Goal: Task Accomplishment & Management: Use online tool/utility

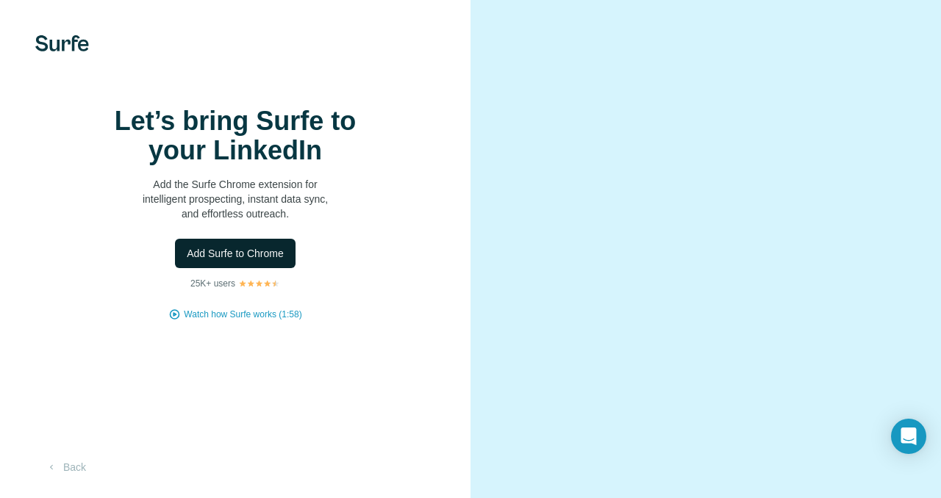
click at [270, 260] on span "Add Surfe to Chrome" at bounding box center [235, 253] width 97 height 15
click at [59, 13] on div "Let’s bring Surfe to your LinkedIn Add the Surfe Chrome extension for intellige…" at bounding box center [235, 249] width 470 height 498
click at [59, 45] on img at bounding box center [62, 43] width 54 height 16
click at [77, 481] on button "Back" at bounding box center [65, 467] width 61 height 26
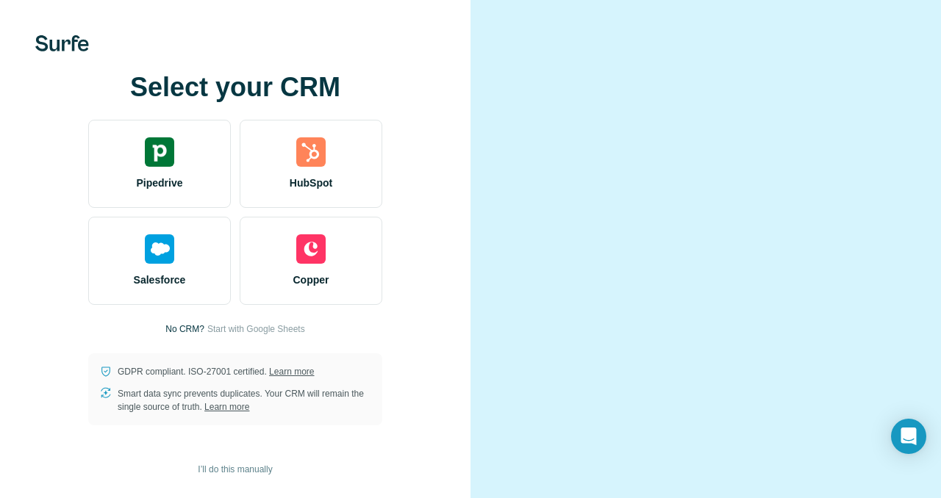
scroll to position [7, 0]
click at [297, 324] on span "Start with Google Sheets" at bounding box center [256, 329] width 98 height 13
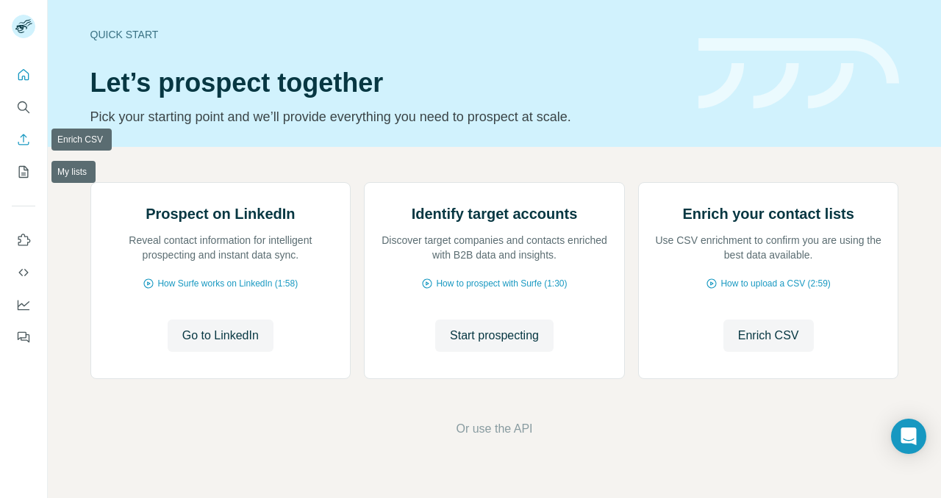
click at [25, 139] on icon "Enrich CSV" at bounding box center [23, 139] width 15 height 15
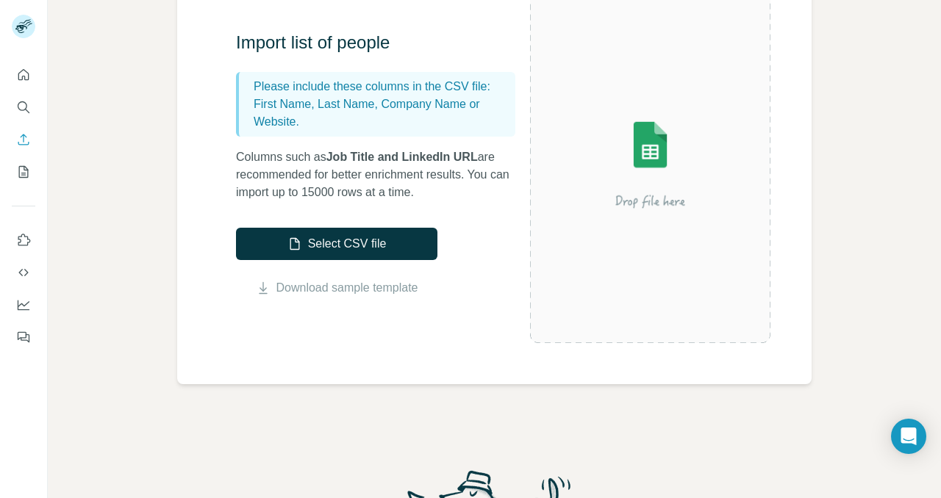
scroll to position [170, 0]
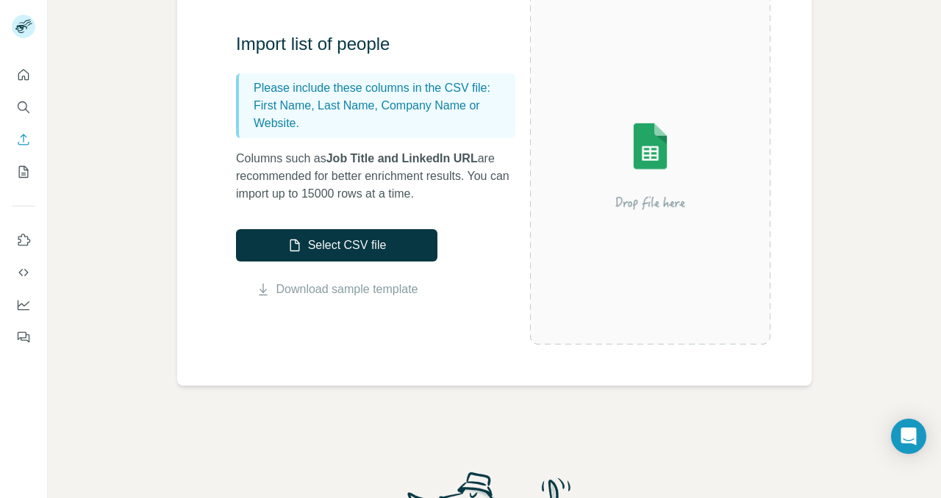
click at [670, 157] on img at bounding box center [650, 165] width 240 height 160
click at [648, 210] on img at bounding box center [650, 165] width 240 height 160
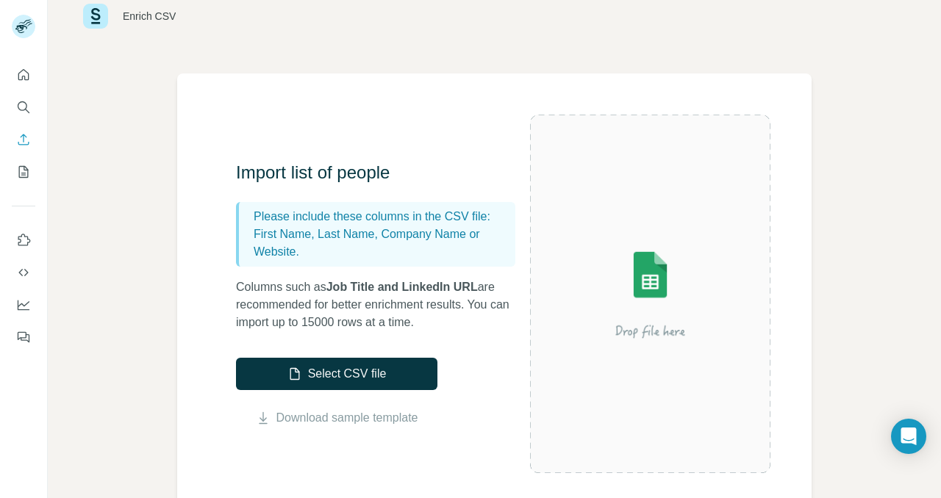
scroll to position [35, 0]
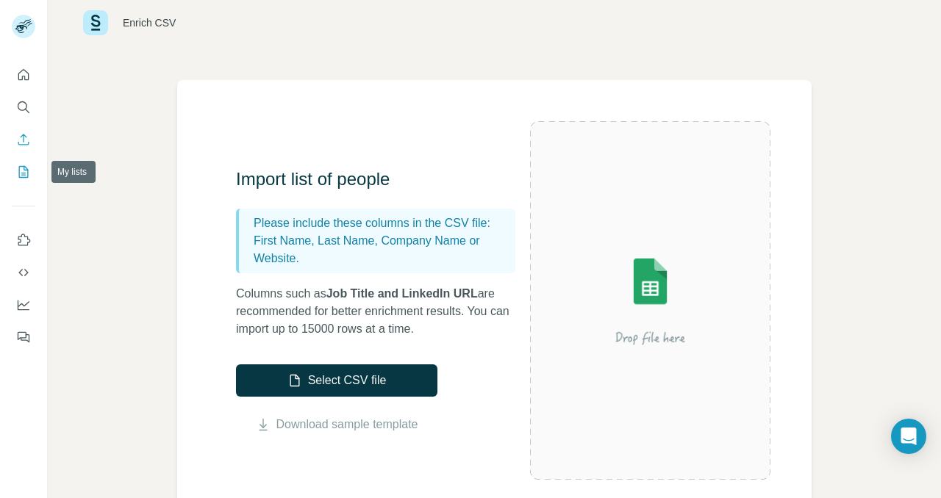
click at [29, 178] on icon "My lists" at bounding box center [23, 172] width 15 height 15
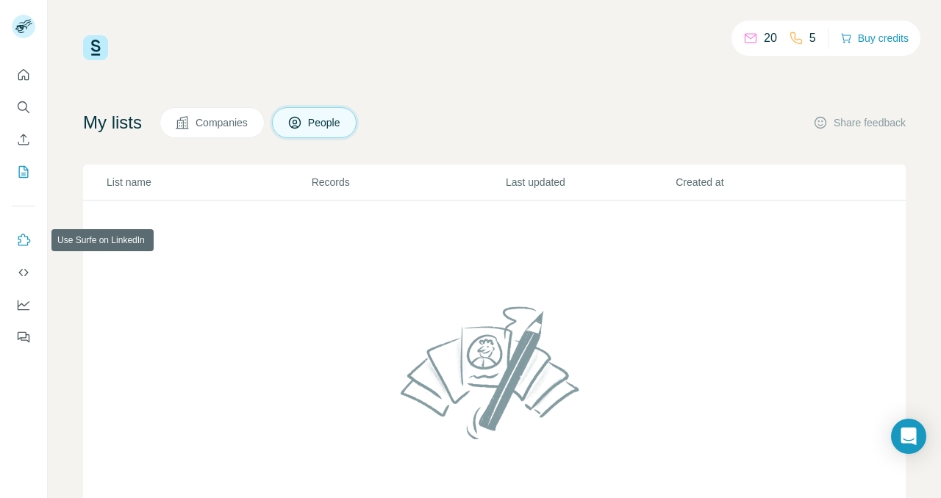
click at [26, 237] on icon "Use Surfe on LinkedIn" at bounding box center [23, 240] width 15 height 15
click at [25, 242] on icon "Use Surfe on LinkedIn" at bounding box center [23, 240] width 15 height 15
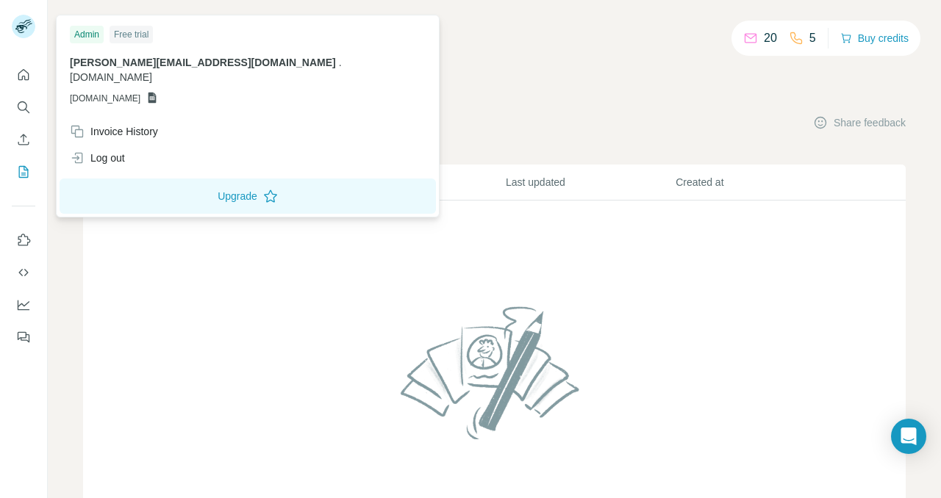
click at [403, 68] on div "20 5 Buy credits My lists Companies People Share feedback List name Records Las…" at bounding box center [494, 298] width 822 height 526
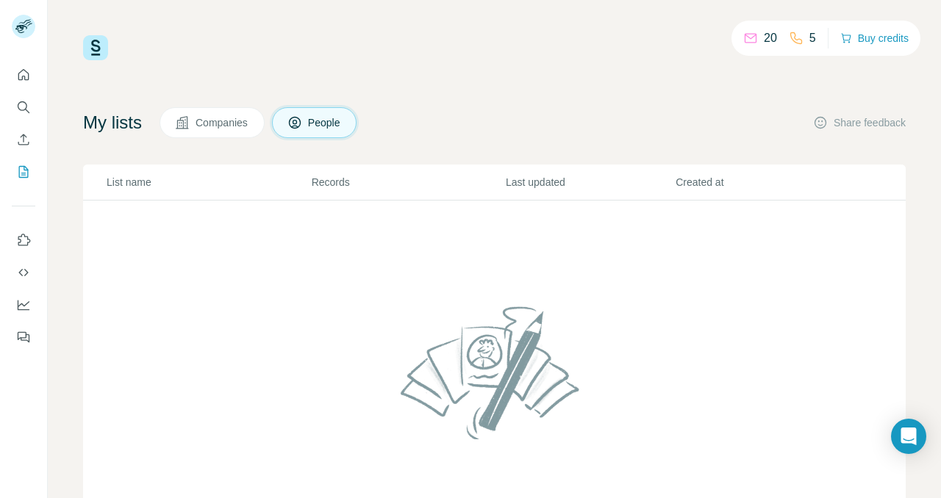
click at [190, 114] on button "Companies" at bounding box center [211, 122] width 105 height 31
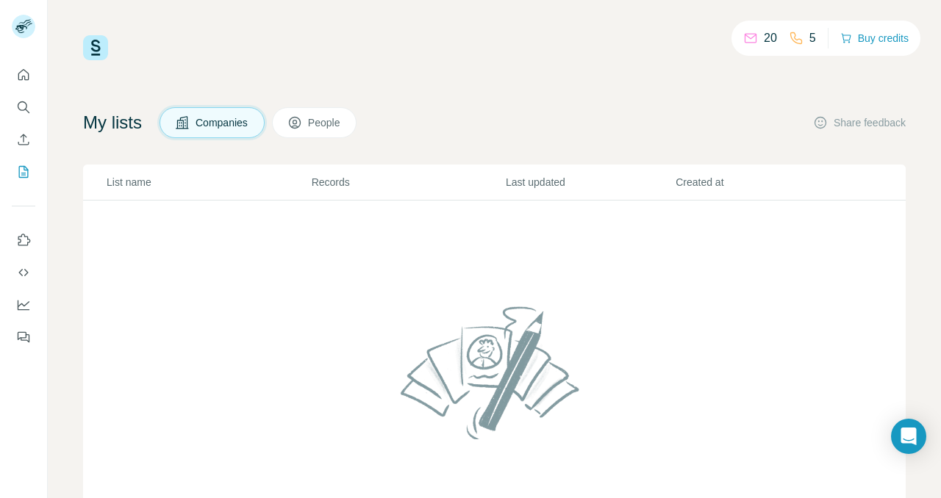
scroll to position [98, 0]
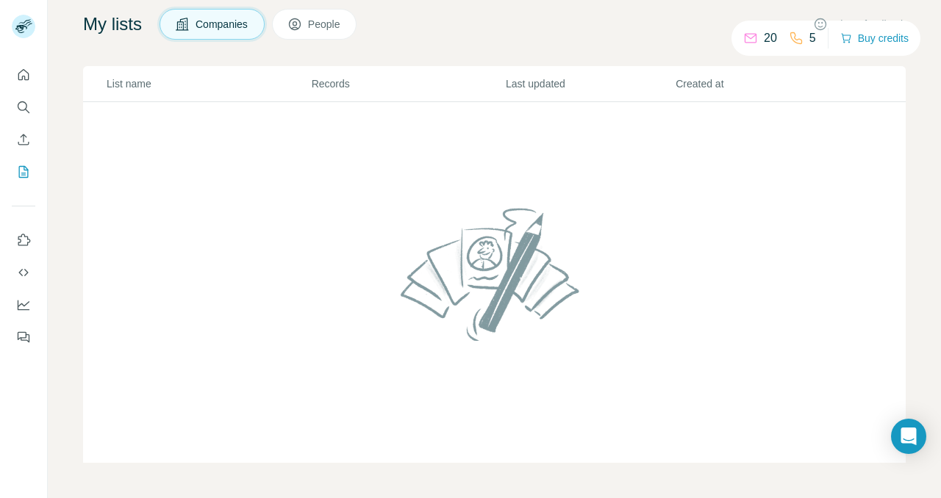
click at [336, 88] on p "Records" at bounding box center [408, 83] width 193 height 15
click at [19, 82] on icon "Quick start" at bounding box center [23, 75] width 15 height 15
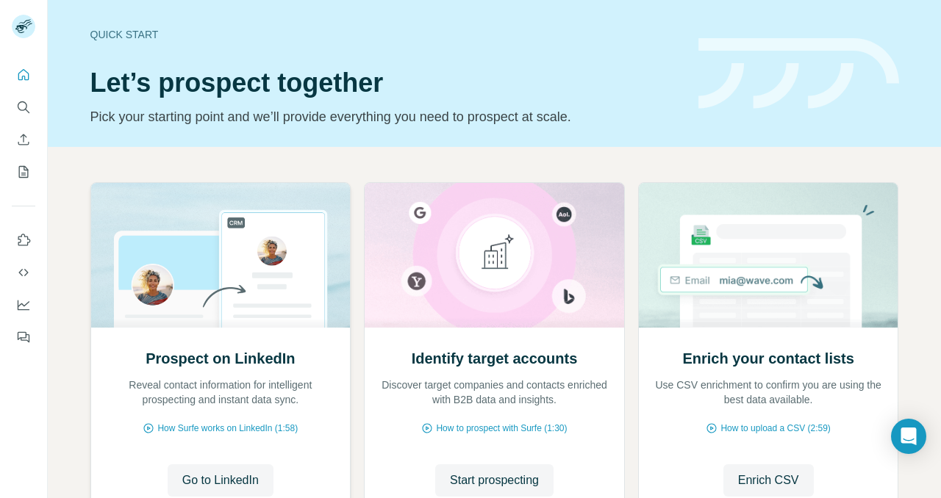
scroll to position [120, 0]
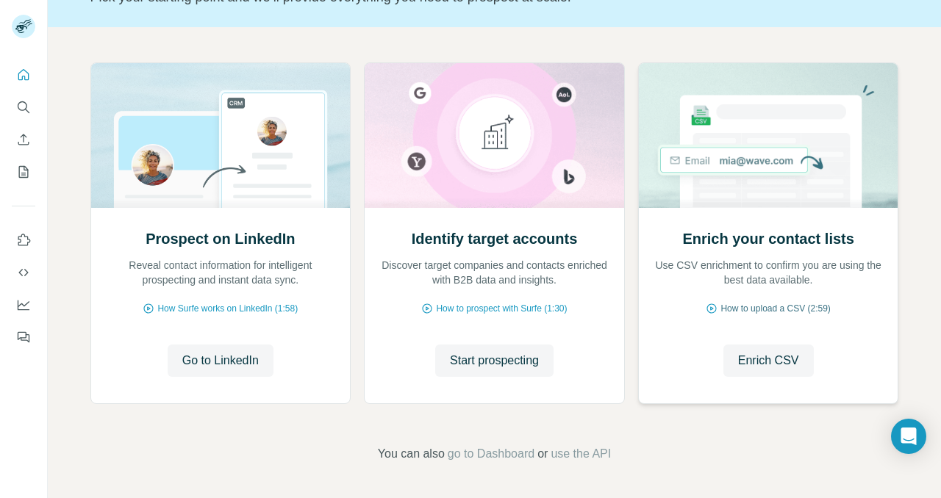
click at [776, 303] on span "How to upload a CSV (2:59)" at bounding box center [774, 308] width 109 height 13
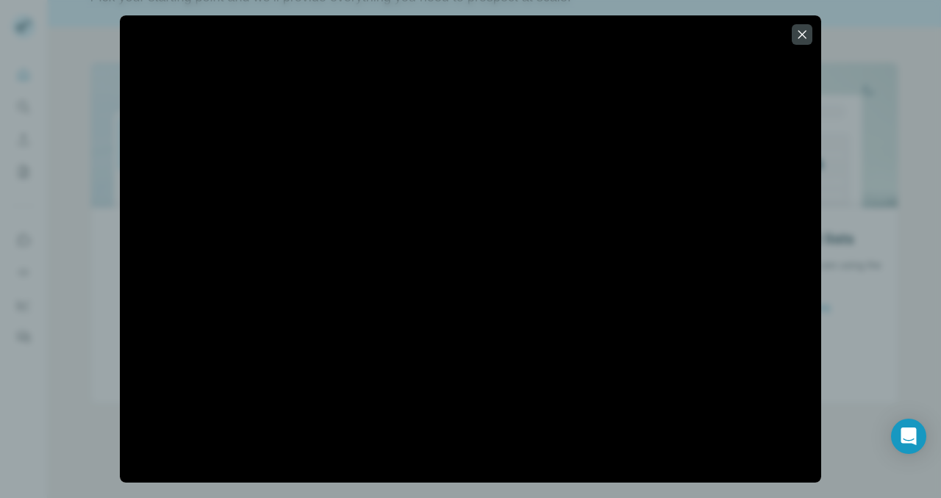
click at [26, 295] on div at bounding box center [470, 249] width 941 height 498
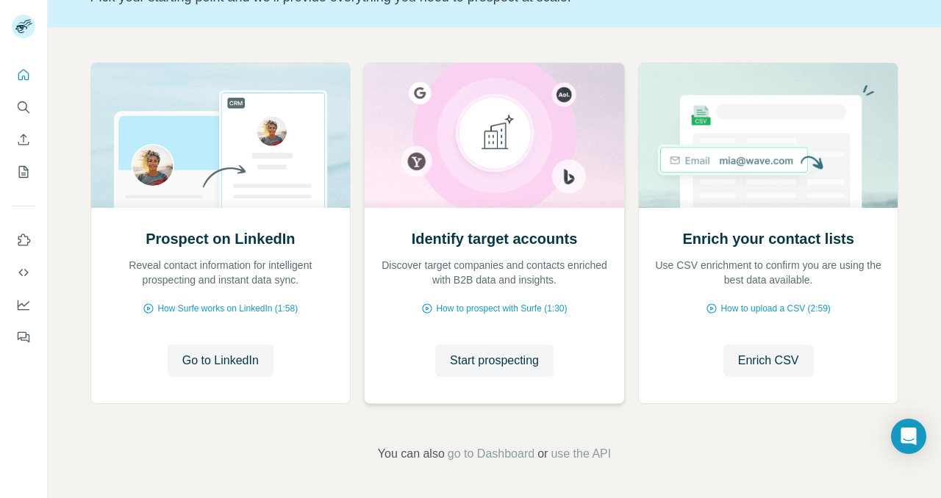
scroll to position [0, 0]
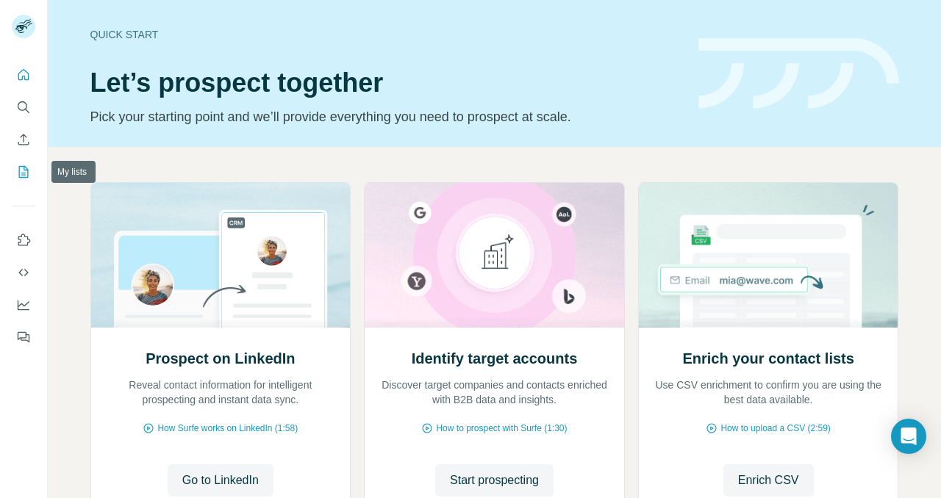
click at [26, 166] on icon "My lists" at bounding box center [23, 172] width 15 height 15
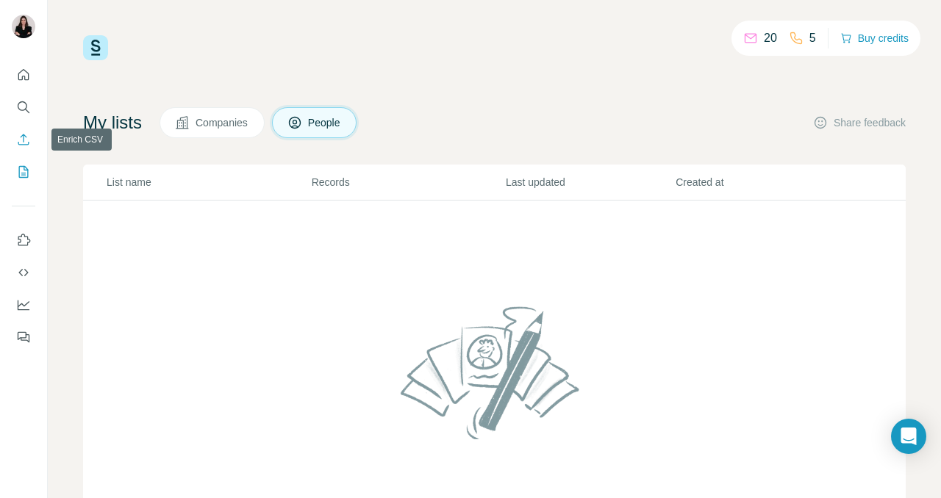
click at [28, 134] on icon "Enrich CSV" at bounding box center [23, 139] width 15 height 15
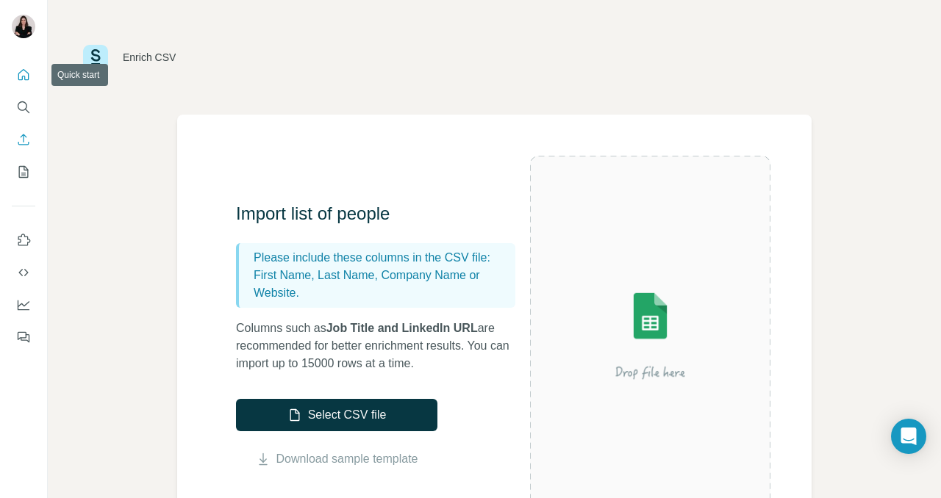
click at [17, 73] on icon "Quick start" at bounding box center [23, 75] width 15 height 15
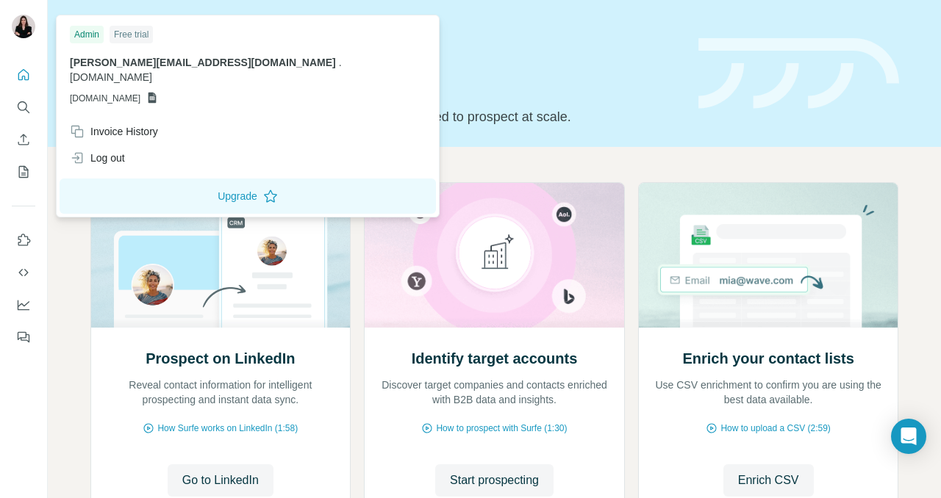
click at [25, 22] on img at bounding box center [24, 27] width 24 height 24
click at [26, 295] on button "Dashboard" at bounding box center [24, 305] width 24 height 26
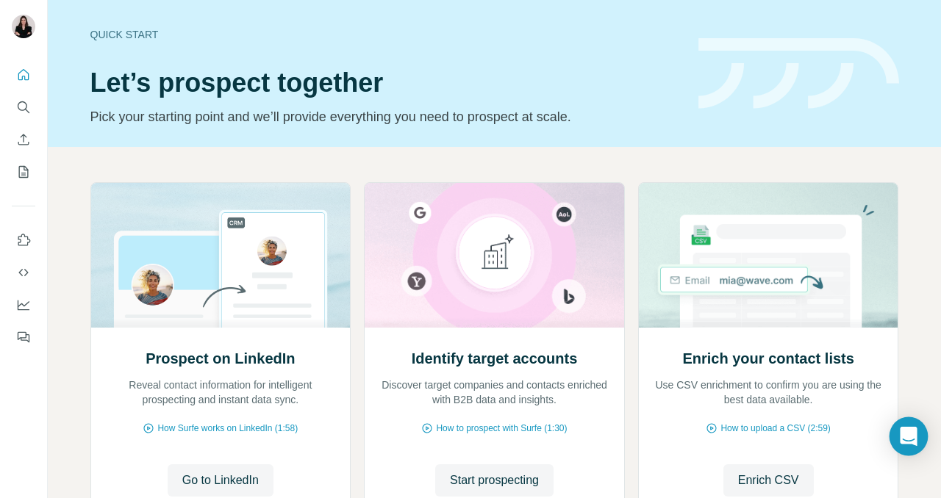
click at [910, 437] on icon "Open Intercom Messenger" at bounding box center [907, 436] width 17 height 19
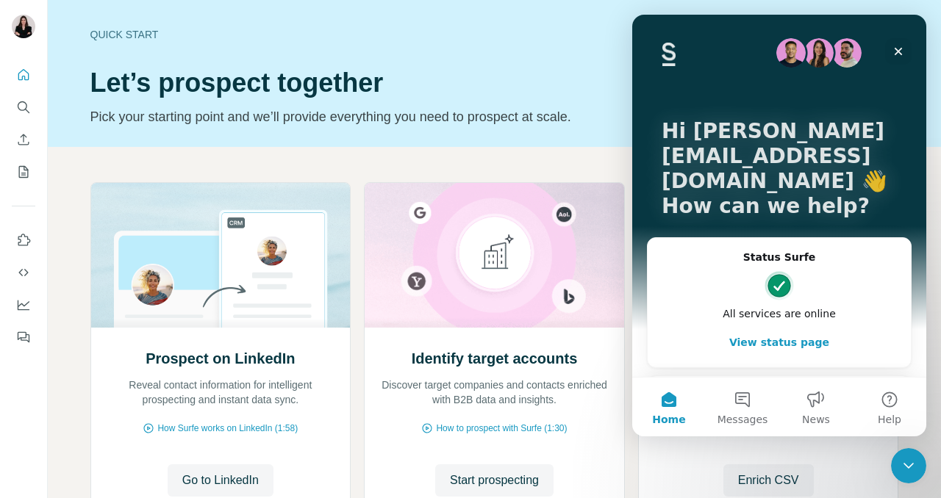
scroll to position [62, 0]
